Goal: Task Accomplishment & Management: Use online tool/utility

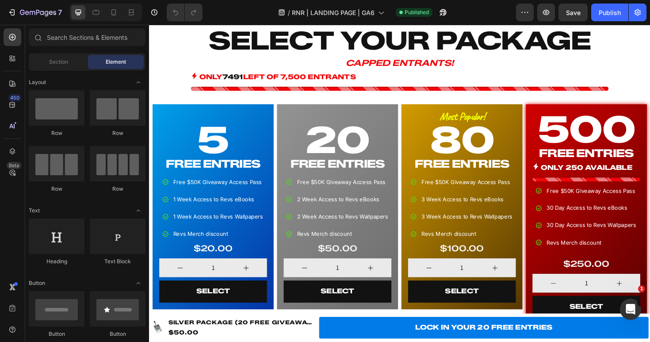
scroll to position [530, 0]
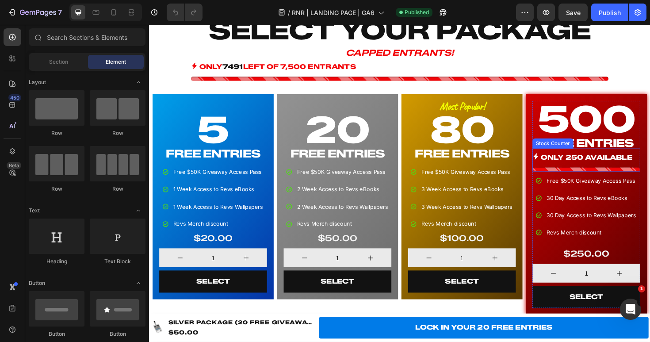
click at [609, 164] on p "ONLY 250 AVAILABLE" at bounding box center [612, 165] width 97 height 13
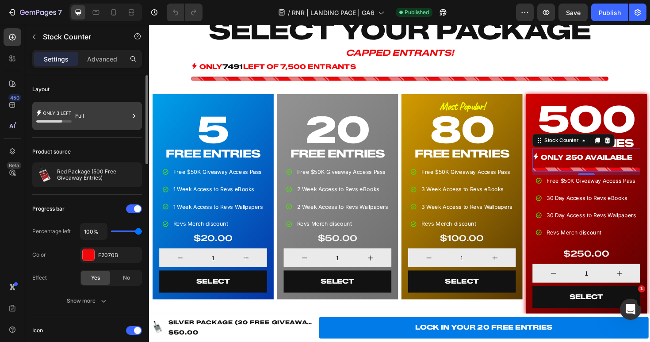
click at [111, 115] on div "Full" at bounding box center [102, 116] width 54 height 20
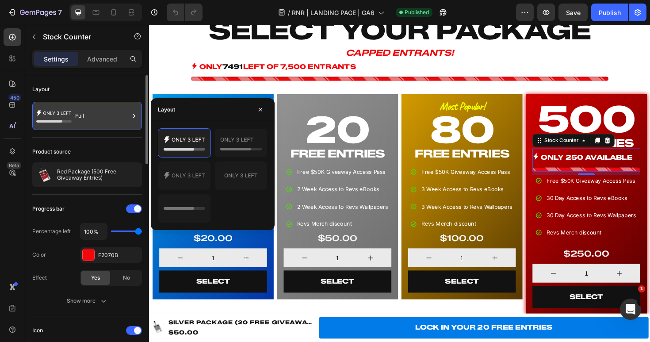
click at [115, 118] on div "Full" at bounding box center [102, 116] width 54 height 20
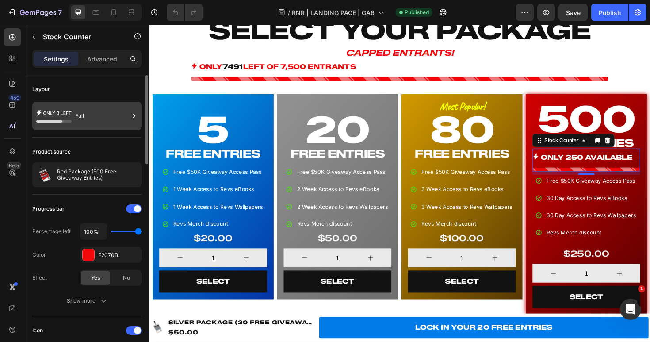
click at [103, 115] on div "Full" at bounding box center [102, 116] width 54 height 20
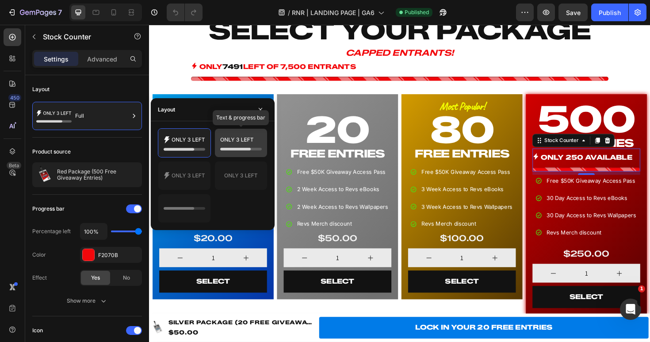
click at [226, 142] on icon at bounding box center [241, 143] width 42 height 18
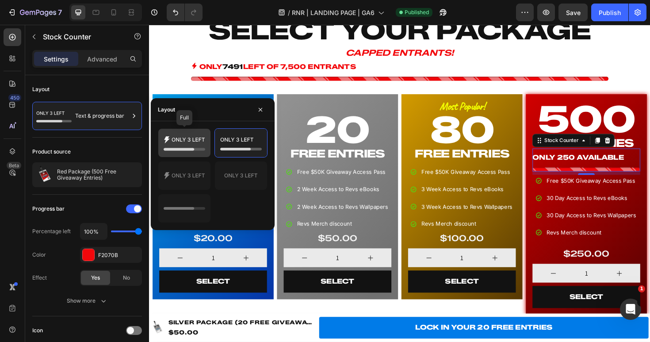
click at [184, 143] on icon at bounding box center [185, 143] width 42 height 18
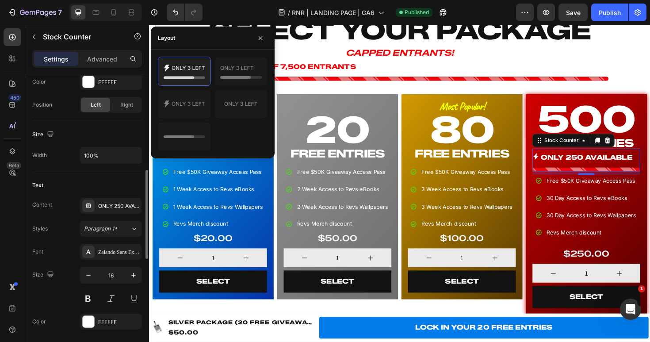
scroll to position [318, 0]
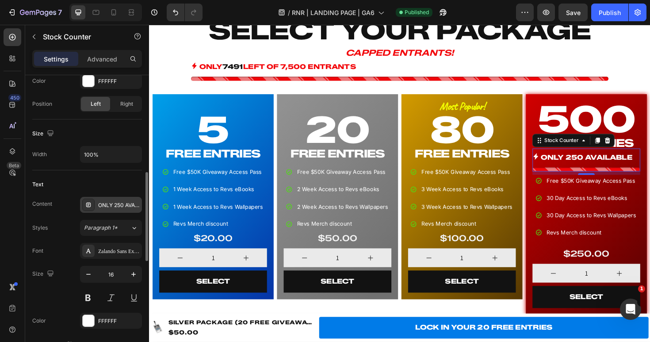
click at [114, 204] on div "ONLY 250 AVAILABLE" at bounding box center [119, 205] width 42 height 8
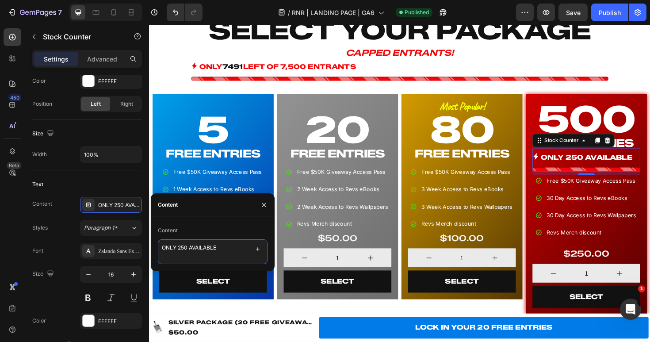
click at [184, 247] on textarea "ONLY 250 AVAILABLE" at bounding box center [213, 251] width 110 height 25
click at [188, 248] on textarea "ONLY 250 AVAILABLE" at bounding box center [213, 251] width 110 height 25
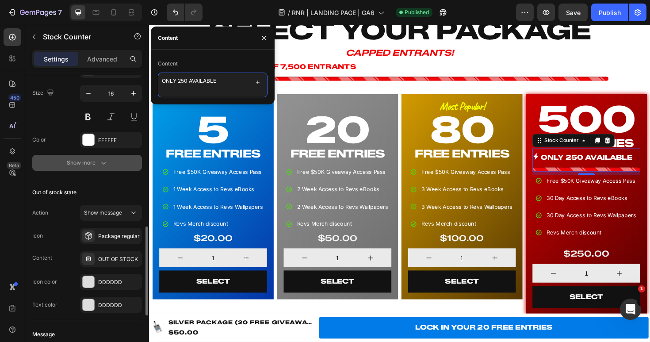
scroll to position [500, 0]
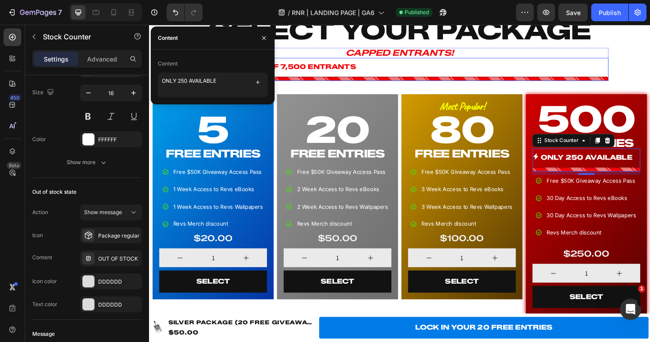
click at [451, 68] on div "ONLY 7491 LEFT OF 7,500 ENTRANTS" at bounding box center [414, 69] width 442 height 13
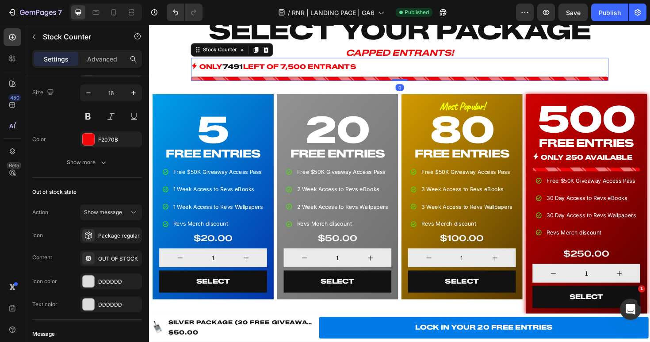
click at [429, 80] on div at bounding box center [414, 82] width 442 height 4
click at [360, 71] on p "ONLY 7491 LEFT OF 7,500 ENTRANTS" at bounding box center [285, 69] width 166 height 13
click at [130, 214] on icon at bounding box center [133, 212] width 9 height 9
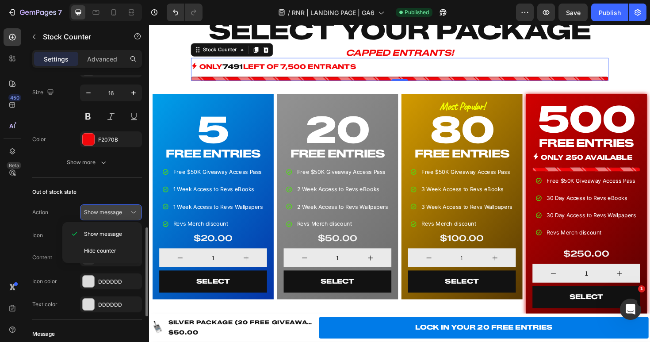
click at [131, 209] on icon at bounding box center [133, 212] width 9 height 9
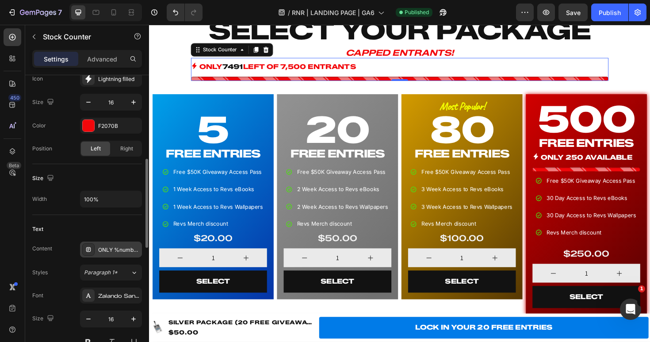
scroll to position [275, 0]
click at [113, 251] on div "ONLY %number% LEFT OF 7,500 ENTRANTS" at bounding box center [119, 249] width 42 height 8
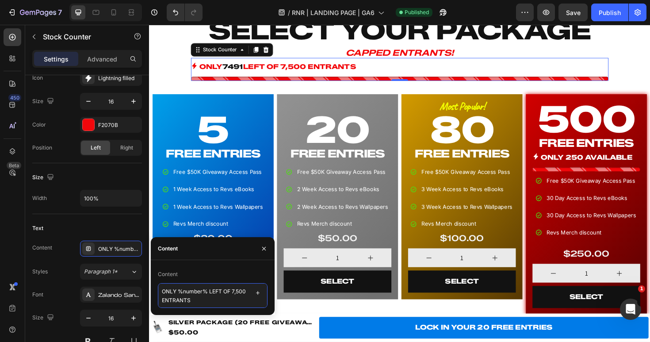
drag, startPoint x: 213, startPoint y: 301, endPoint x: 158, endPoint y: 290, distance: 56.4
click at [158, 290] on textarea "ONLY %number% LEFT OF 7,500 ENTRANTS" at bounding box center [213, 295] width 110 height 25
click at [209, 296] on textarea "ONLY %number% LEFT OF 7,500 ENTRANTS" at bounding box center [213, 295] width 110 height 25
drag, startPoint x: 207, startPoint y: 292, endPoint x: 178, endPoint y: 291, distance: 29.2
click at [178, 291] on textarea "ONLY %number% LEFT OF 7,500 ENTRANTS" at bounding box center [213, 295] width 110 height 25
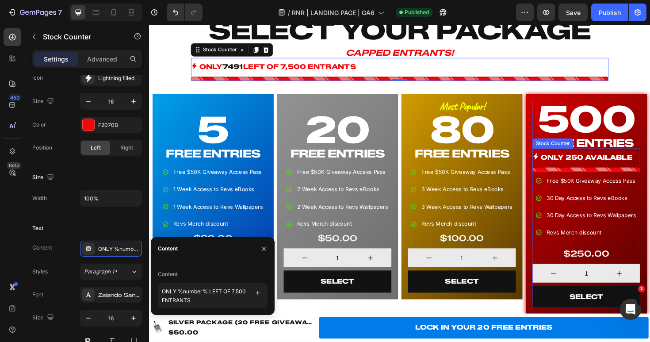
click at [613, 170] on p "ONLY 250 AVAILABLE" at bounding box center [612, 165] width 97 height 13
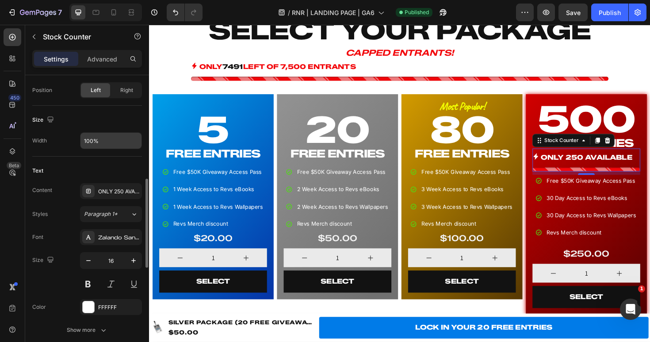
scroll to position [334, 0]
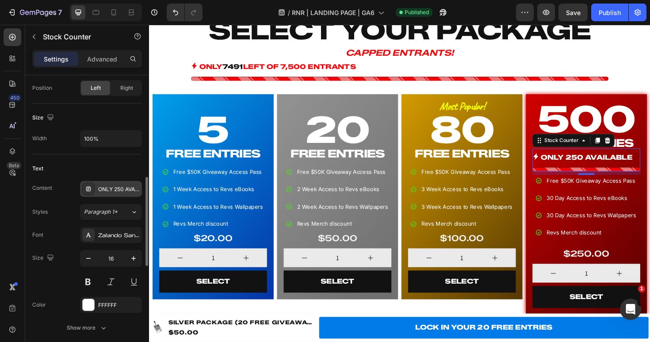
click at [112, 187] on div "ONLY 250 AVAILABLE" at bounding box center [119, 189] width 42 height 8
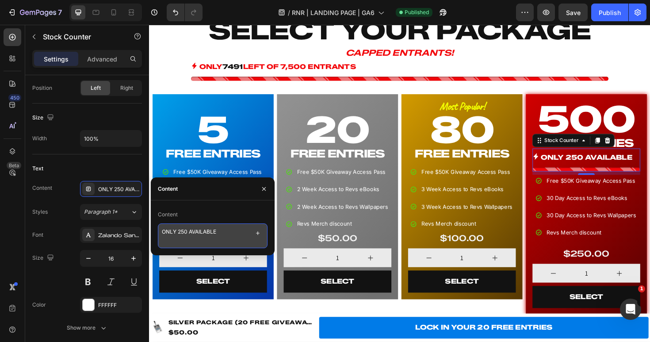
click at [186, 232] on textarea "ONLY 250 AVAILABLE" at bounding box center [213, 235] width 110 height 25
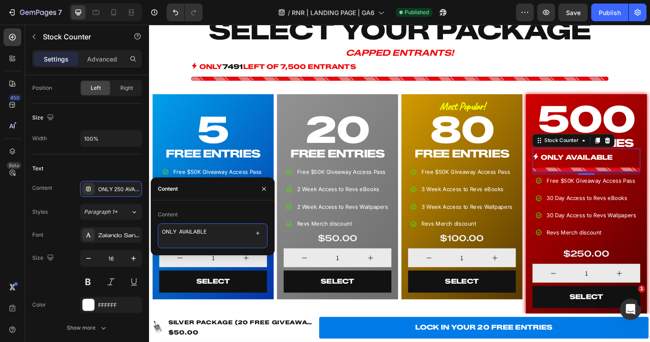
paste textarea "%number%"
type textarea "ONLY %number% AVAILABLE"
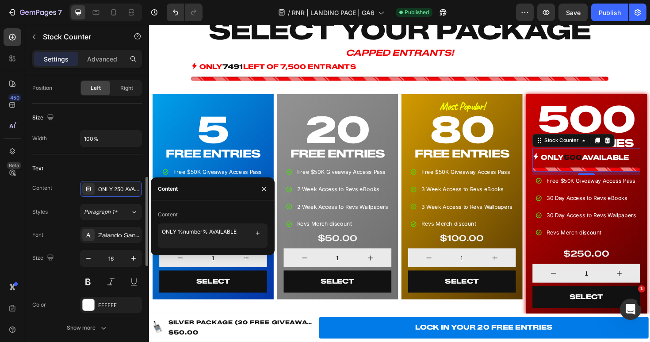
click at [111, 168] on div "Text" at bounding box center [87, 168] width 110 height 14
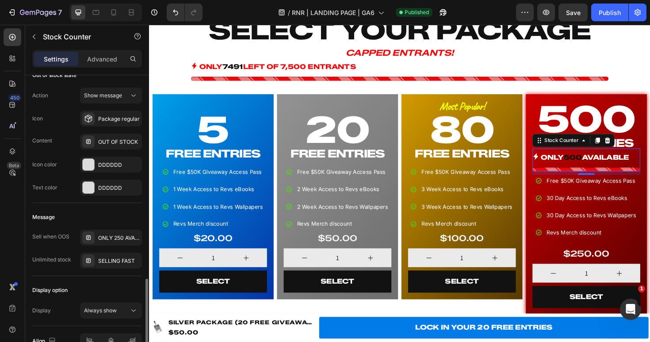
scroll to position [634, 0]
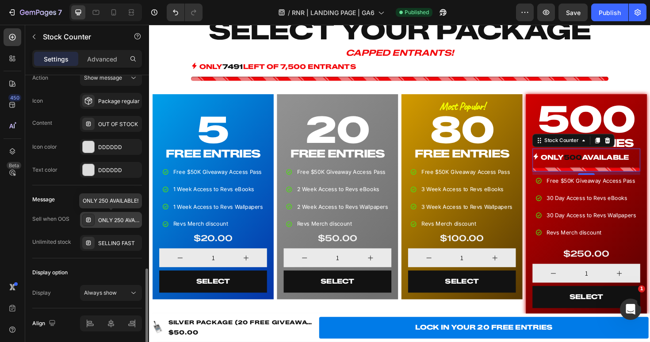
click at [115, 221] on div "ONLY 250 AVAILABLE!" at bounding box center [119, 220] width 42 height 8
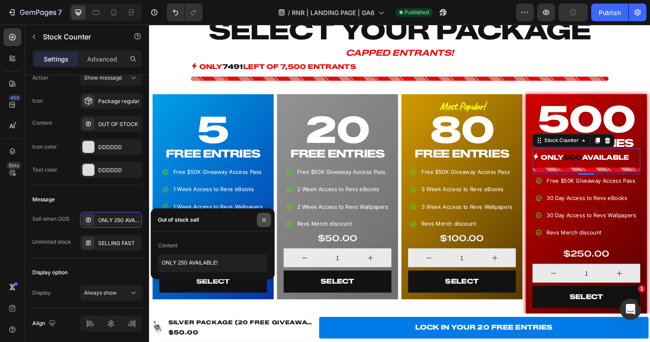
click at [267, 218] on button "button" at bounding box center [264, 220] width 14 height 14
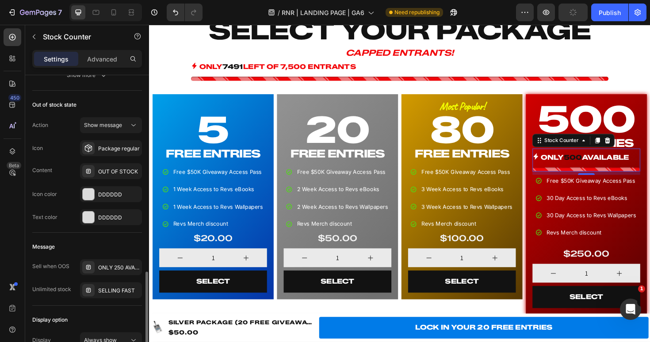
scroll to position [666, 0]
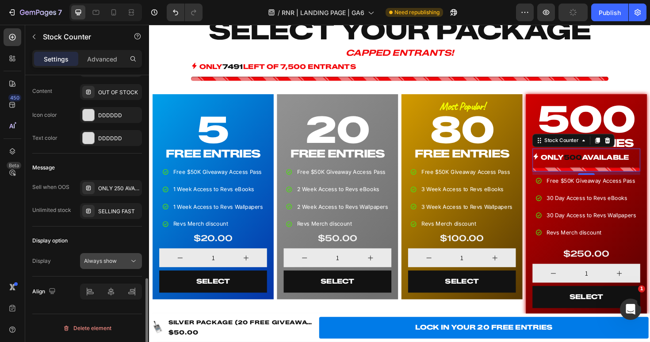
click at [131, 257] on icon at bounding box center [133, 260] width 9 height 9
click at [123, 228] on div "Display option Display Always show" at bounding box center [87, 251] width 110 height 50
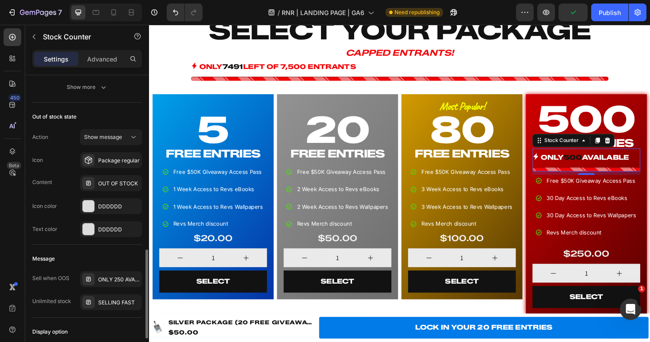
scroll to position [539, 0]
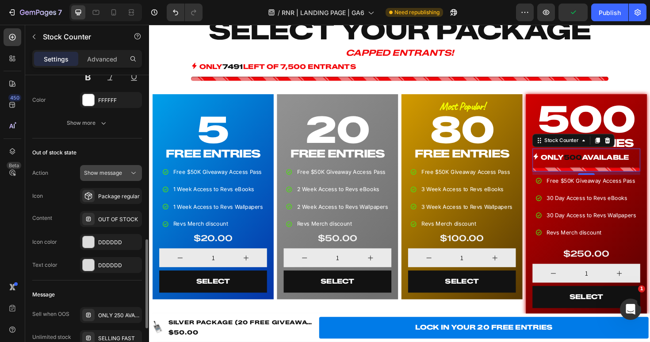
click at [131, 175] on icon at bounding box center [133, 172] width 9 height 9
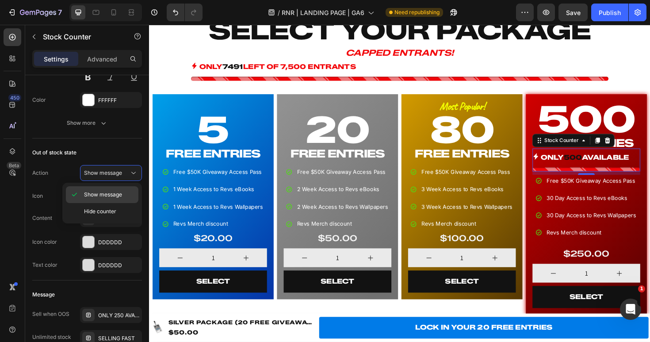
click at [117, 193] on span "Show message" at bounding box center [103, 195] width 38 height 8
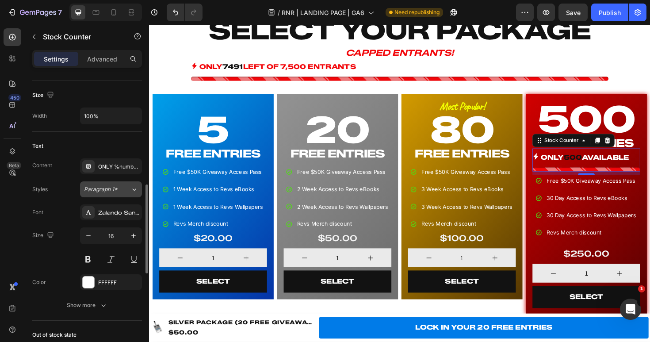
scroll to position [356, 0]
click at [111, 168] on div "ONLY %number% AVAILABLE" at bounding box center [119, 167] width 42 height 8
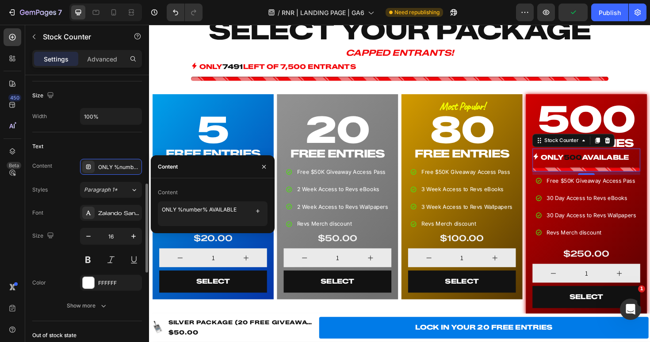
click at [115, 137] on div "Text Content ONLY %number% AVAILABLE Styles Paragraph 1* Font Zalando Sans Expa…" at bounding box center [87, 226] width 110 height 189
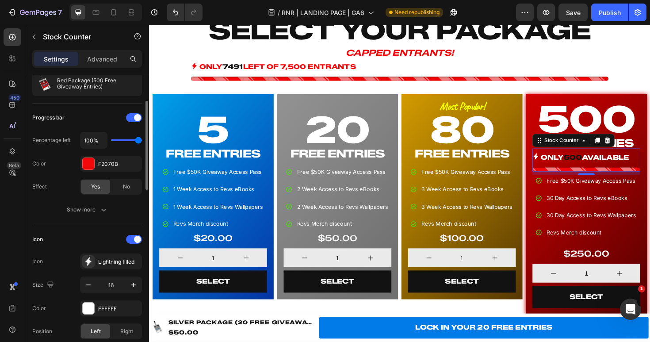
scroll to position [90, 0]
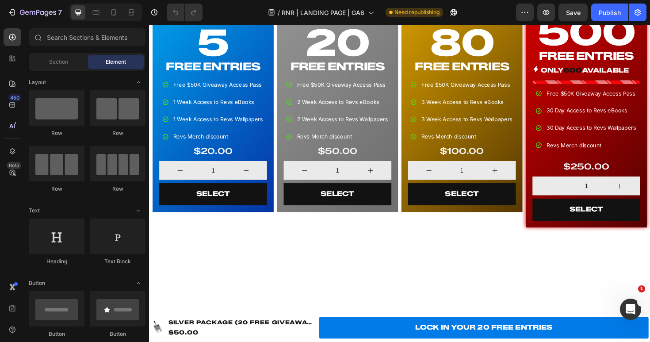
scroll to position [578, 0]
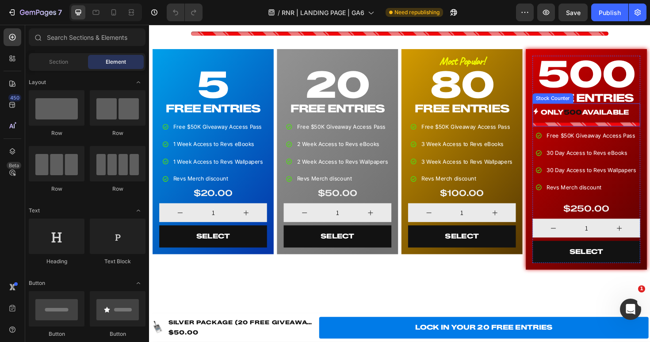
click at [598, 117] on span "500" at bounding box center [597, 117] width 19 height 8
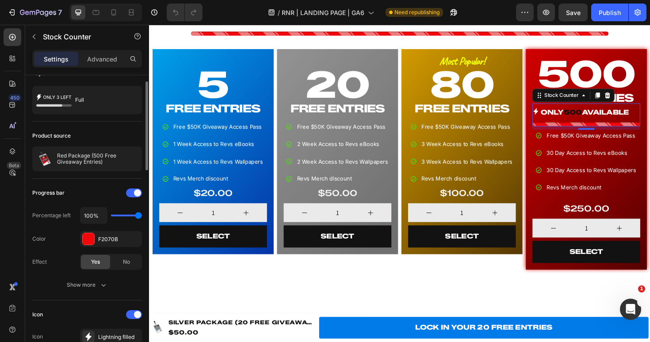
scroll to position [16, 0]
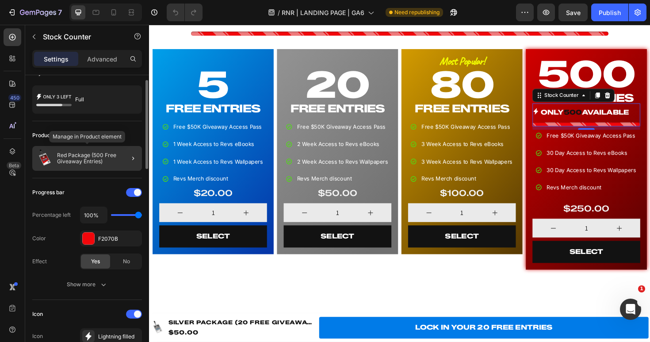
click at [107, 161] on p "Red Package (500 Free Giveaway Entries)" at bounding box center [97, 158] width 81 height 12
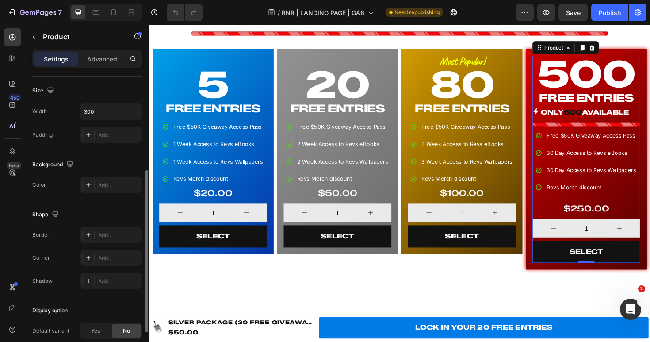
scroll to position [233, 0]
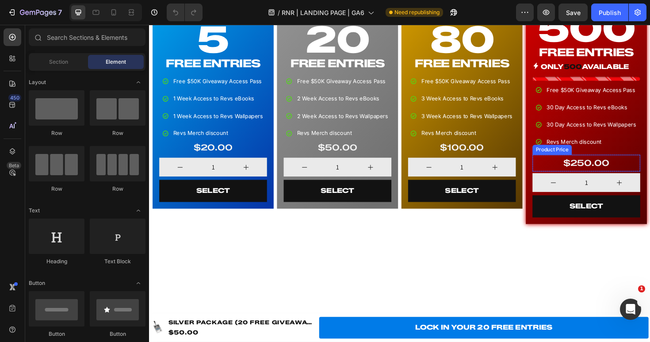
scroll to position [613, 0]
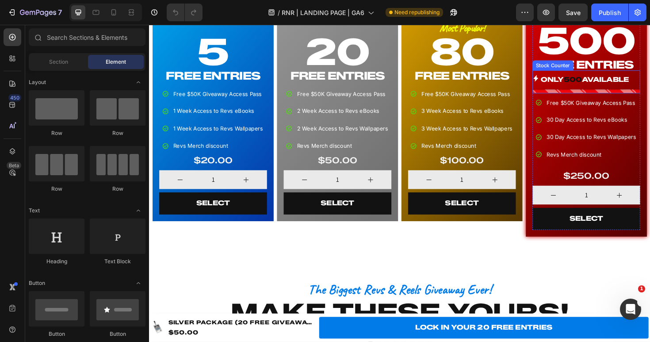
click at [612, 82] on p "ONLY 500 AVAILABLE" at bounding box center [610, 82] width 93 height 13
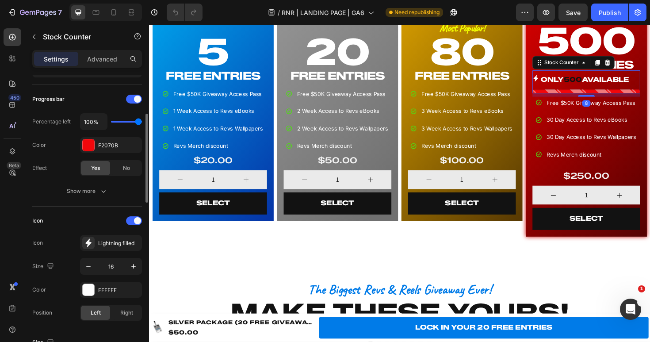
scroll to position [115, 0]
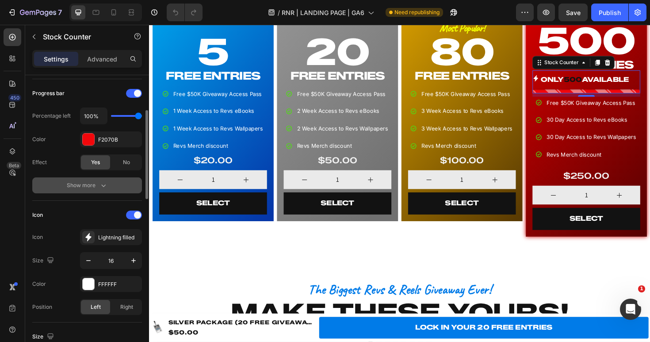
click at [99, 187] on icon "button" at bounding box center [103, 185] width 9 height 9
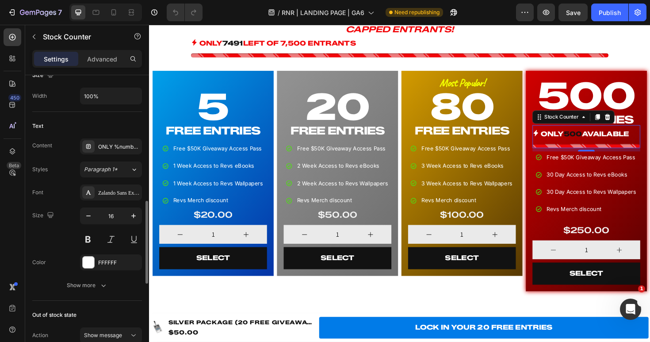
scroll to position [445, 0]
click at [114, 148] on div "ONLY %number% AVAILABLE" at bounding box center [119, 148] width 42 height 8
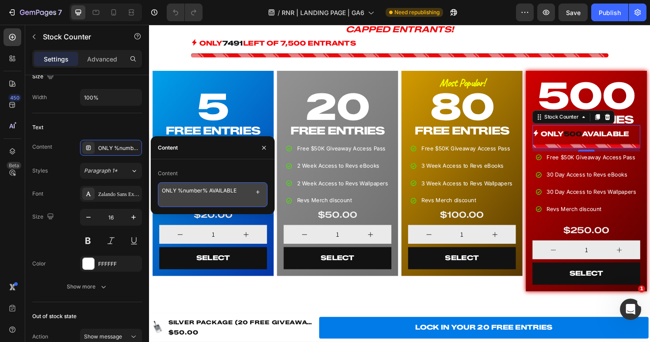
click at [207, 191] on textarea "ONLY %number% AVAILABLE" at bounding box center [213, 194] width 110 height 25
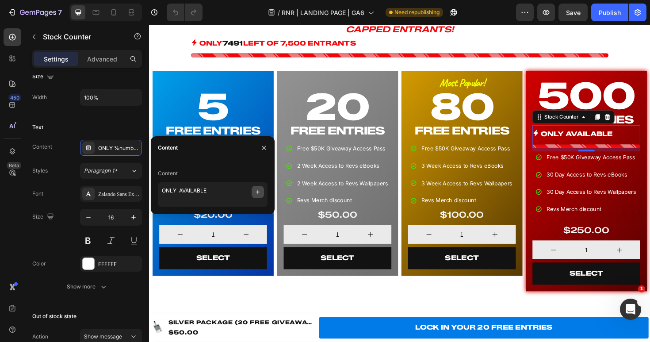
click at [255, 191] on icon "button" at bounding box center [257, 191] width 7 height 7
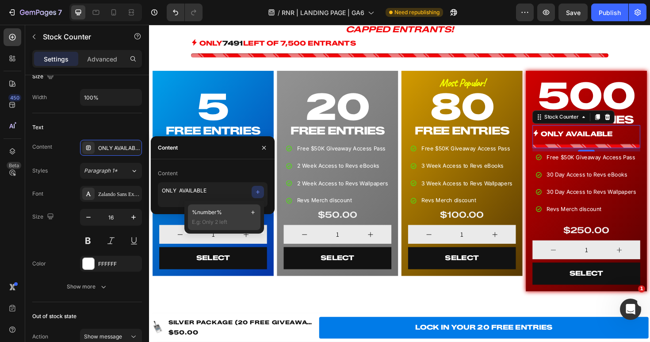
click at [213, 210] on span "%number%" at bounding box center [207, 212] width 30 height 8
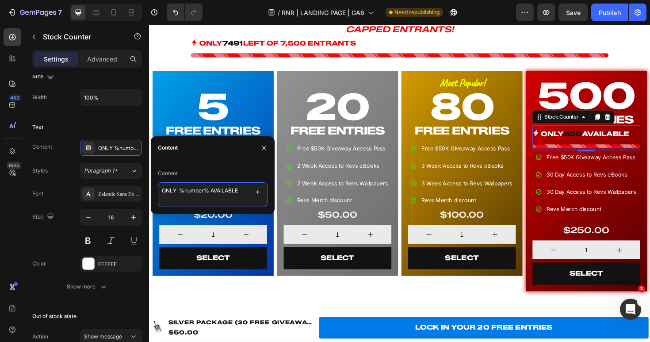
click at [209, 190] on textarea "ONLY %number% AVAILABLE" at bounding box center [213, 194] width 110 height 25
type textarea "ONLY 250 AVAILABLE"
click at [236, 313] on div "SELECT YOUR PACKAGE Heading CAPPED ENTRANTS! Text Block ONLY 7491 LEFT OF 7,500…" at bounding box center [414, 142] width 530 height 365
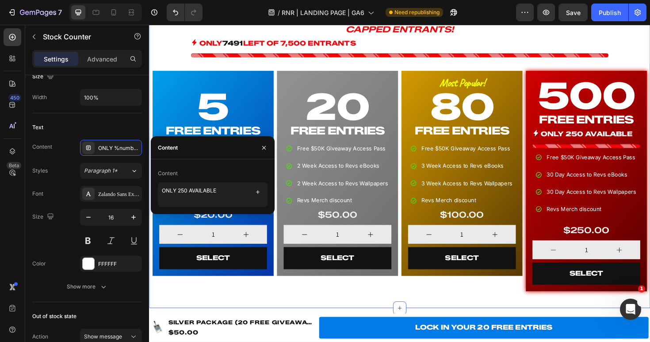
scroll to position [0, 0]
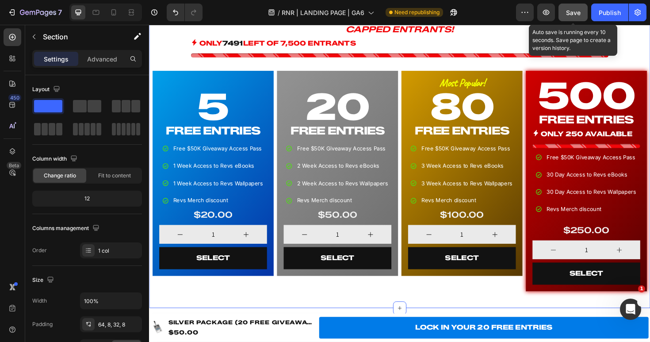
click at [579, 12] on span "Save" at bounding box center [573, 13] width 15 height 8
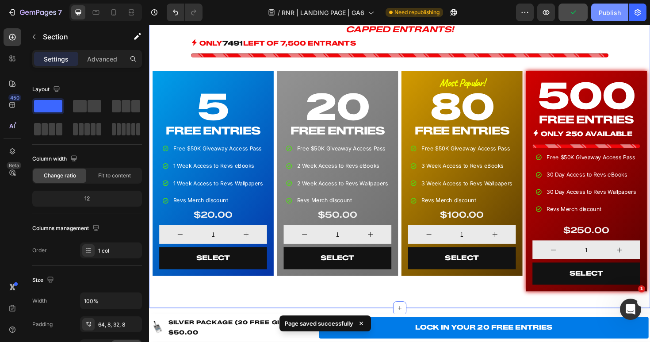
click at [604, 15] on div "Publish" at bounding box center [610, 12] width 22 height 9
